Goal: Task Accomplishment & Management: Use online tool/utility

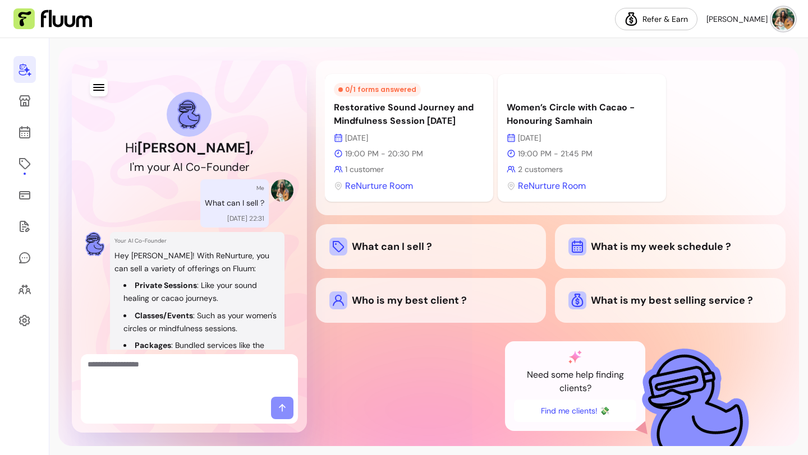
scroll to position [403, 0]
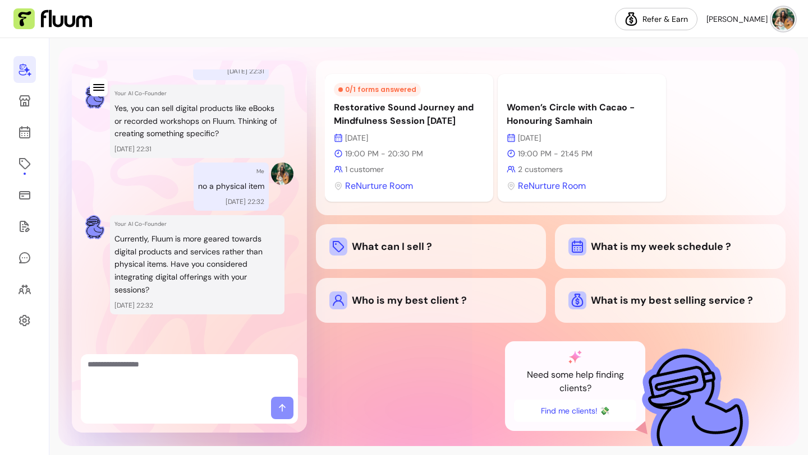
click at [459, 174] on p "1 customer" at bounding box center [409, 169] width 150 height 11
click at [432, 154] on p "19:00 PM - 20:30 PM" at bounding box center [409, 153] width 150 height 11
click at [395, 180] on span "ReNurture Room" at bounding box center [379, 185] width 68 height 13
click at [390, 192] on span "ReNurture Room" at bounding box center [379, 185] width 68 height 13
click at [21, 165] on icon at bounding box center [24, 163] width 11 height 11
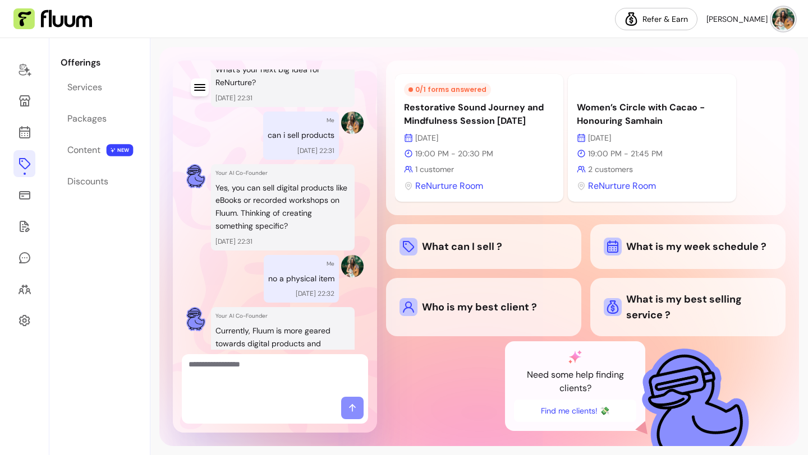
scroll to position [482, 0]
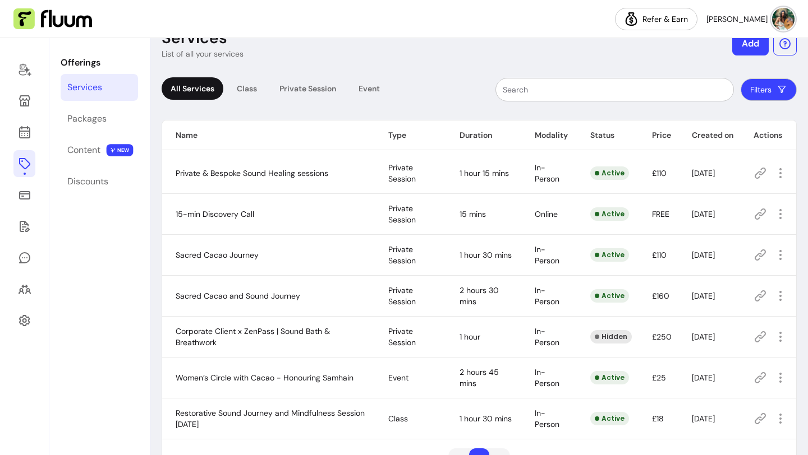
scroll to position [64, 0]
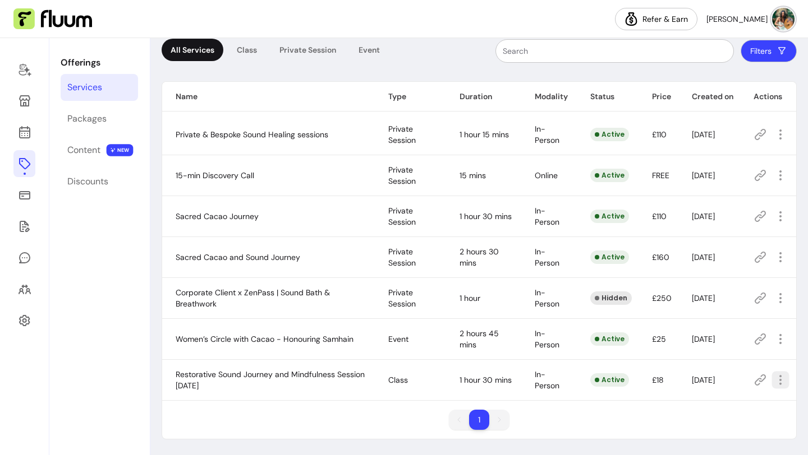
click at [774, 385] on icon "button" at bounding box center [779, 379] width 13 height 13
click at [707, 329] on span "Duplicate" at bounding box center [739, 331] width 82 height 11
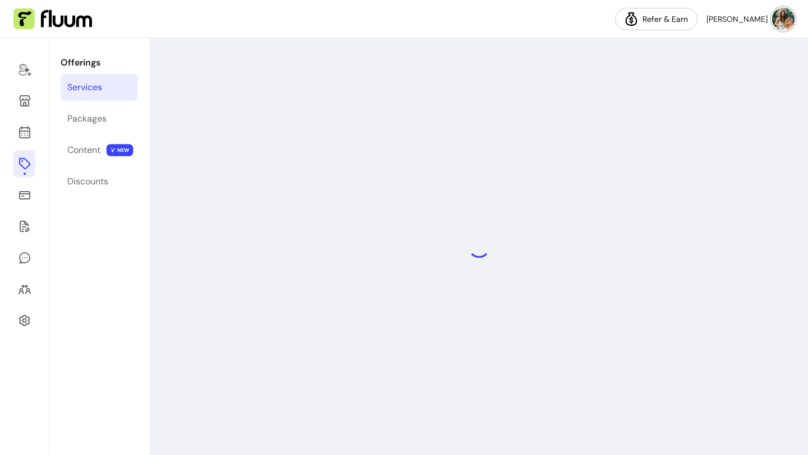
select select "**"
select select "***"
select select "**********"
select select "******"
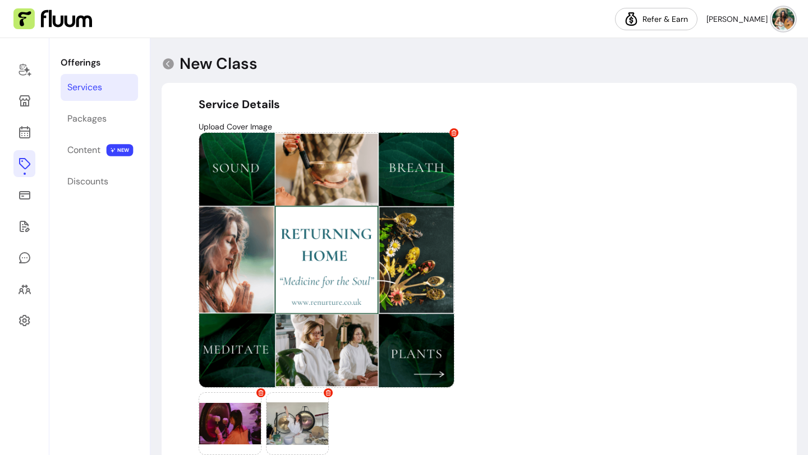
type input "**********"
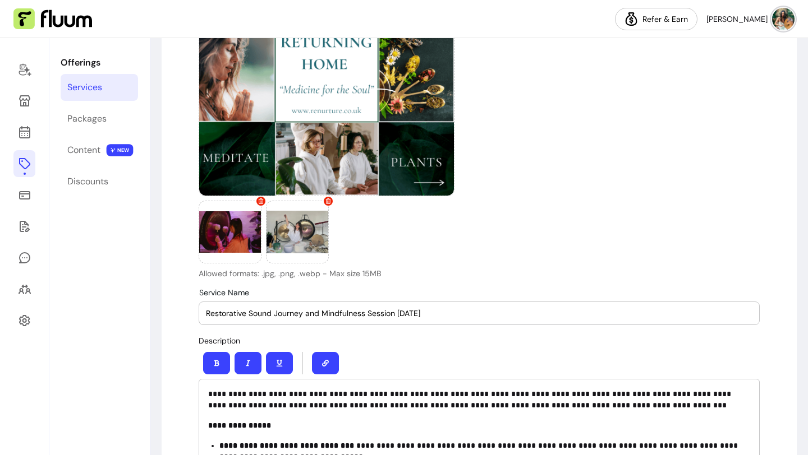
scroll to position [186, 0]
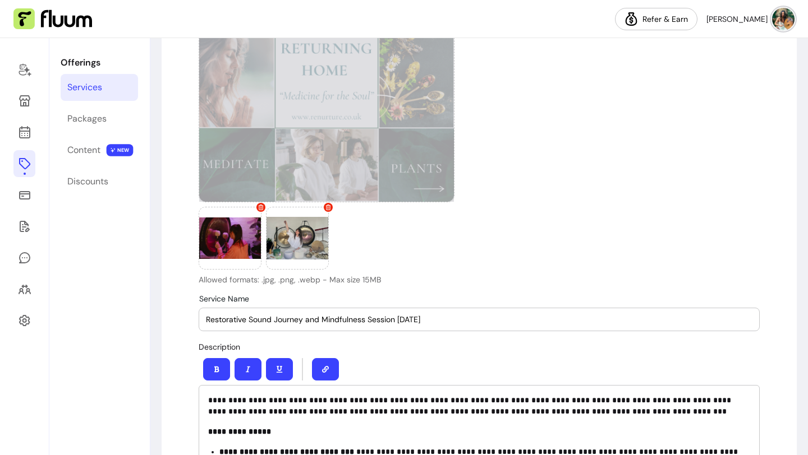
click at [365, 109] on div at bounding box center [327, 75] width 256 height 256
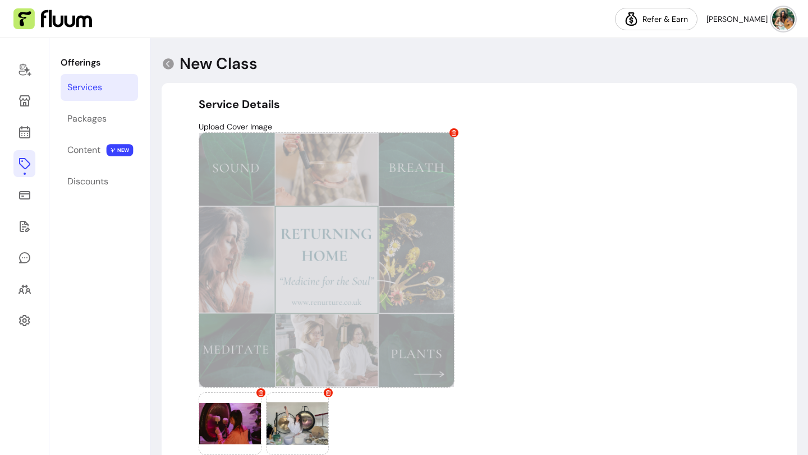
click at [455, 133] on icon at bounding box center [454, 133] width 6 height 6
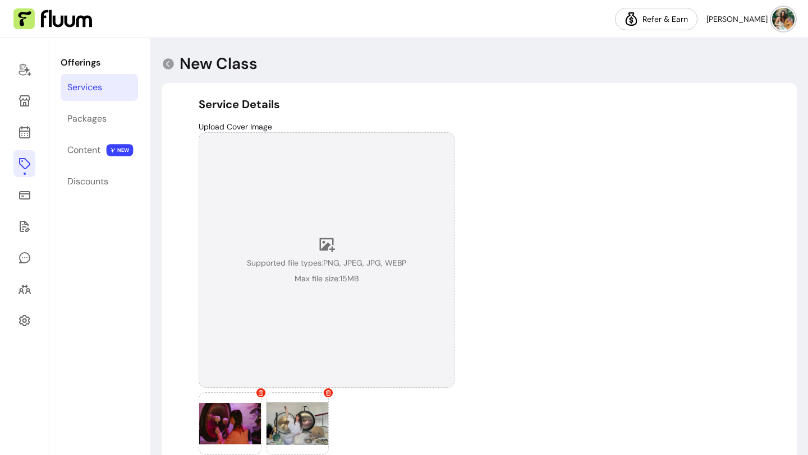
click at [329, 247] on icon at bounding box center [326, 244] width 17 height 17
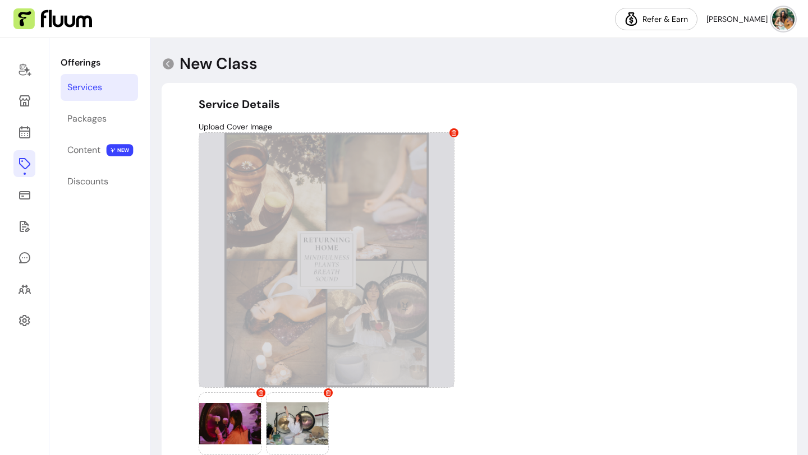
click at [669, 353] on div "Upload Cover Image Allowed formats: .jpg, .png, .webp - Max size 15MB" at bounding box center [479, 296] width 561 height 350
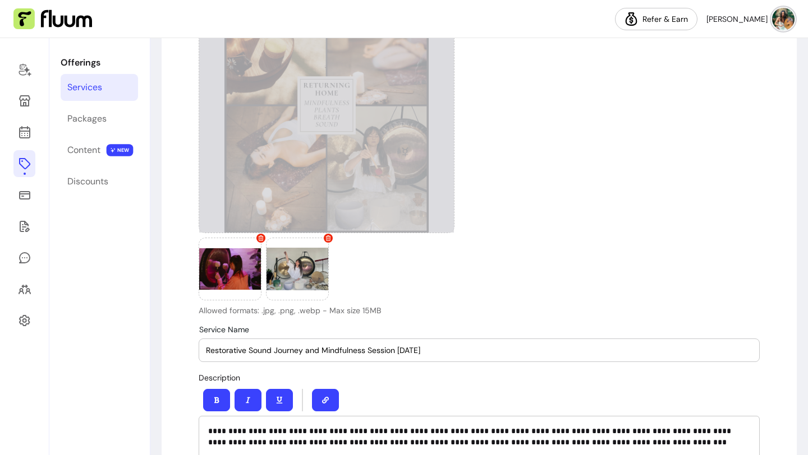
scroll to position [134, 0]
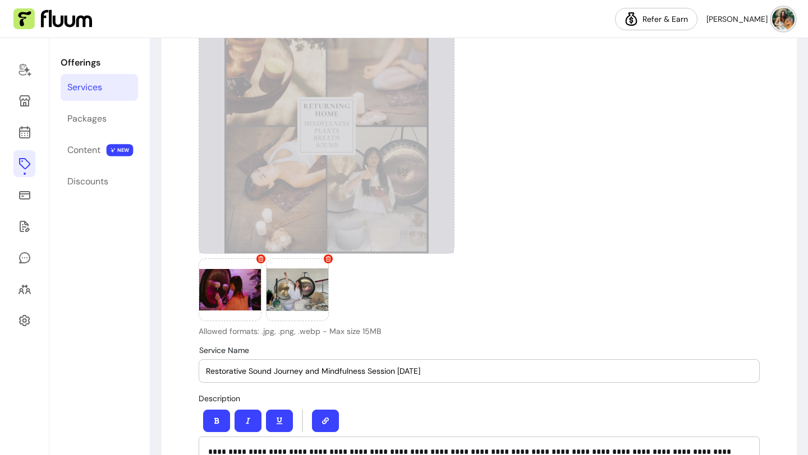
click at [402, 372] on input "Restorative Sound Journey and Mindfulness Session [DATE]" at bounding box center [479, 371] width 546 height 11
type input "Restorative Sound Journey and Mindfulness Session [DATE]"
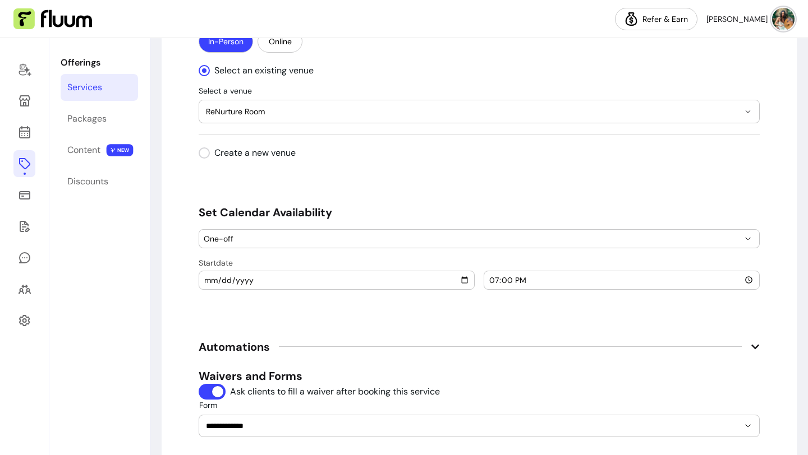
scroll to position [1209, 0]
click at [444, 273] on input "[DATE]" at bounding box center [337, 279] width 266 height 12
click at [459, 279] on input "[DATE]" at bounding box center [337, 279] width 266 height 12
type input "[DATE]"
click at [405, 335] on span "Automations" at bounding box center [479, 346] width 561 height 25
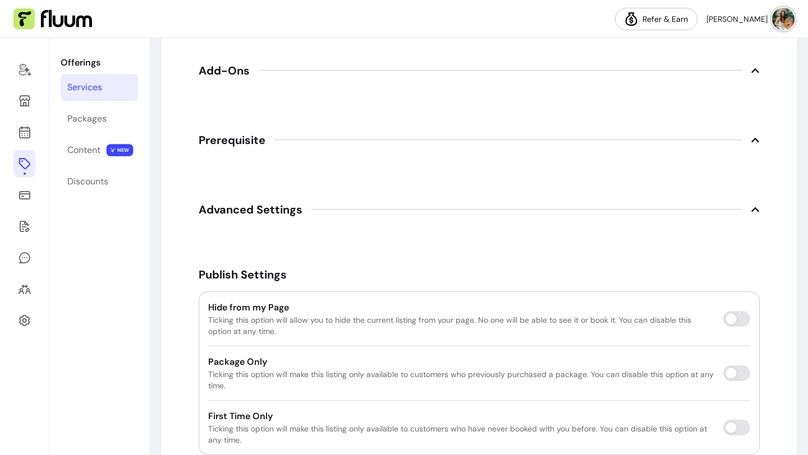
scroll to position [1618, 0]
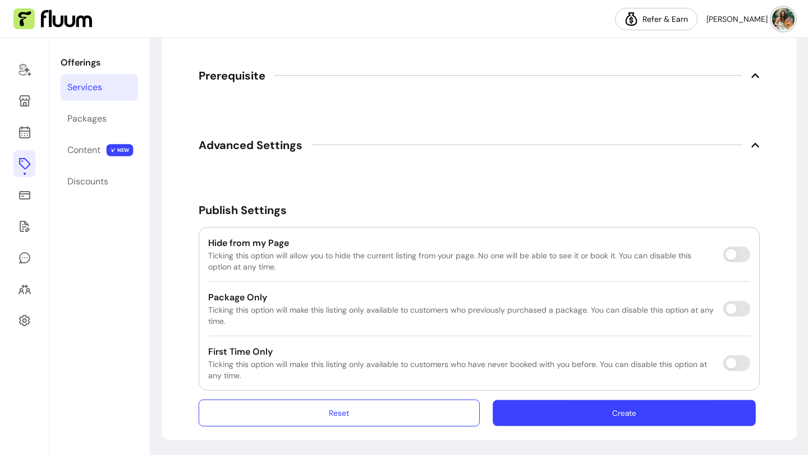
click at [555, 425] on button "Create" at bounding box center [623, 413] width 263 height 26
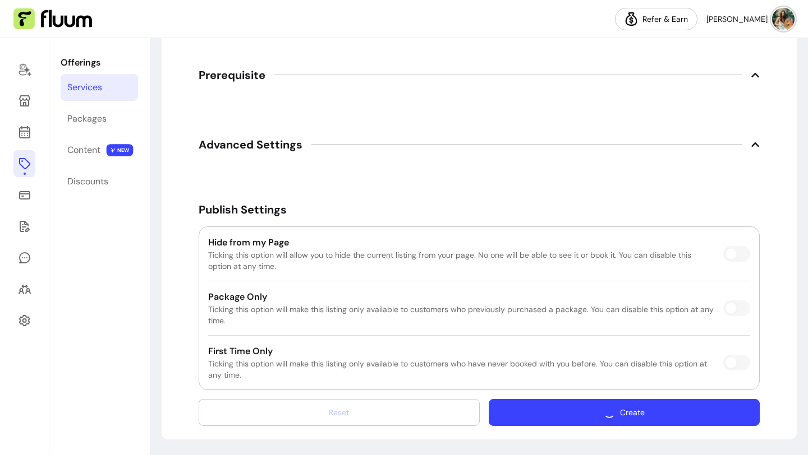
scroll to position [1586, 0]
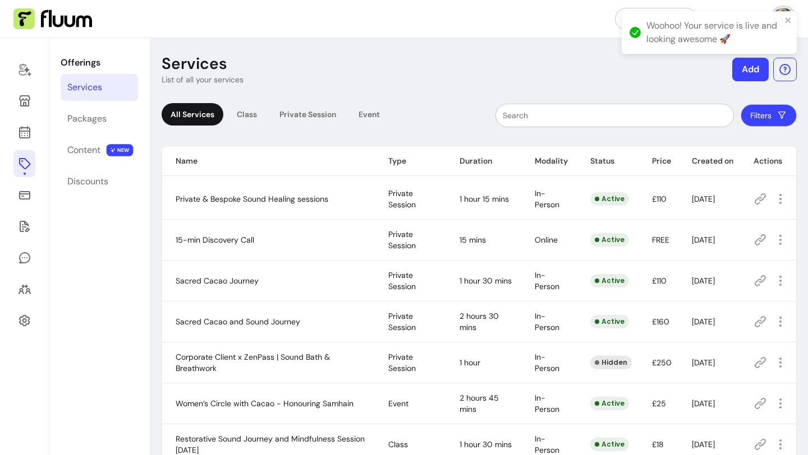
scroll to position [105, 0]
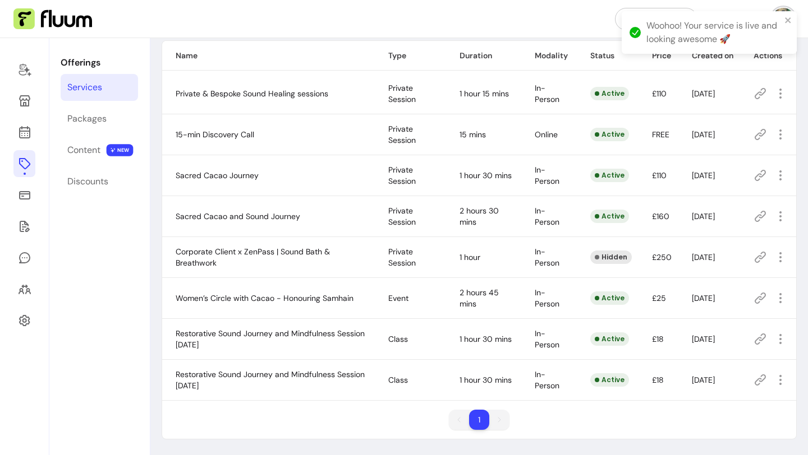
click at [760, 386] on icon at bounding box center [759, 379] width 13 height 13
click at [19, 297] on link at bounding box center [24, 289] width 22 height 27
